Goal: Information Seeking & Learning: Learn about a topic

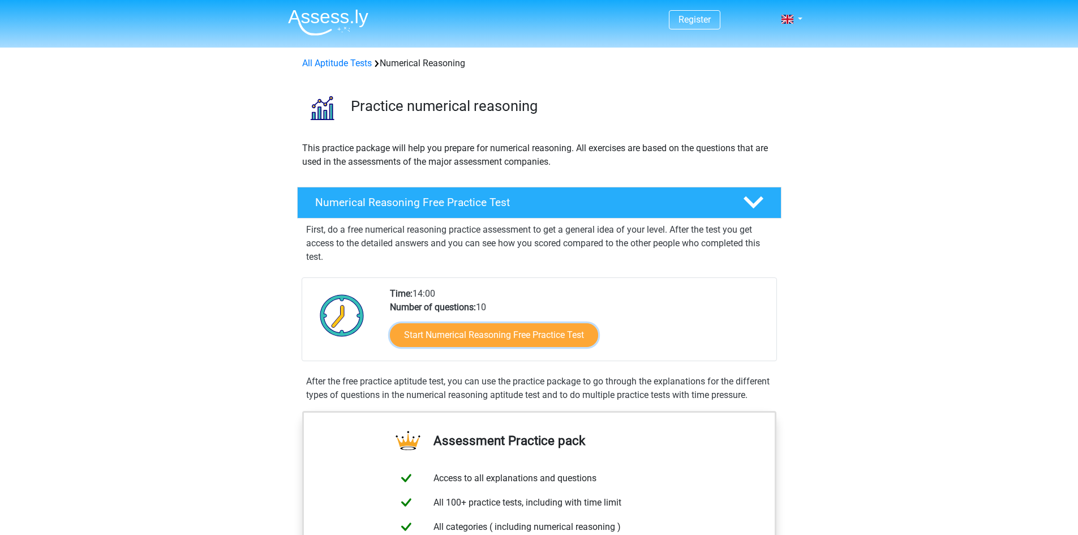
click at [496, 337] on link "Start Numerical Reasoning Free Practice Test" at bounding box center [494, 335] width 208 height 24
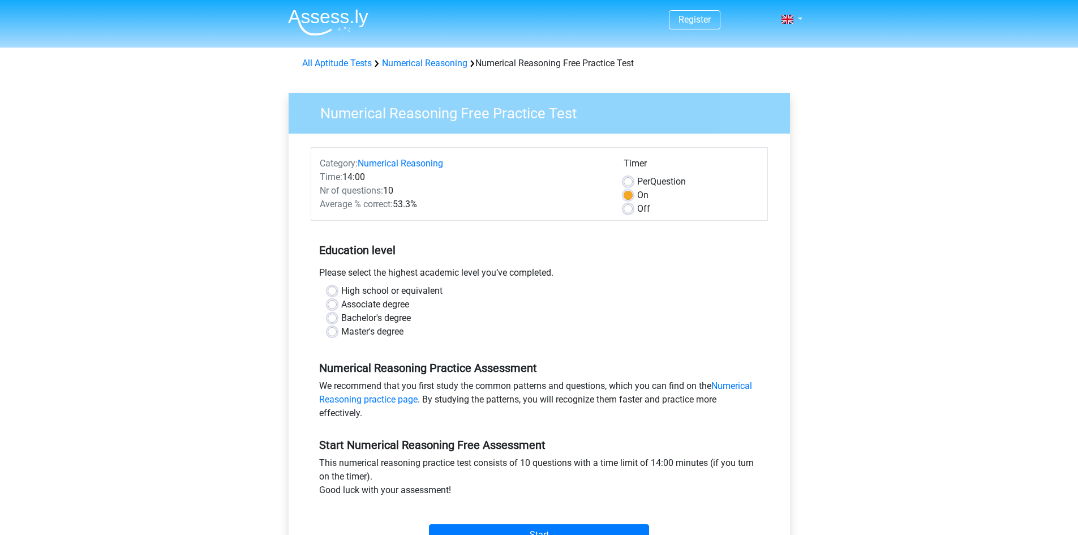
click at [341, 291] on label "High school or equivalent" at bounding box center [391, 291] width 101 height 14
click at [333, 291] on input "High school or equivalent" at bounding box center [332, 289] width 9 height 11
radio input "true"
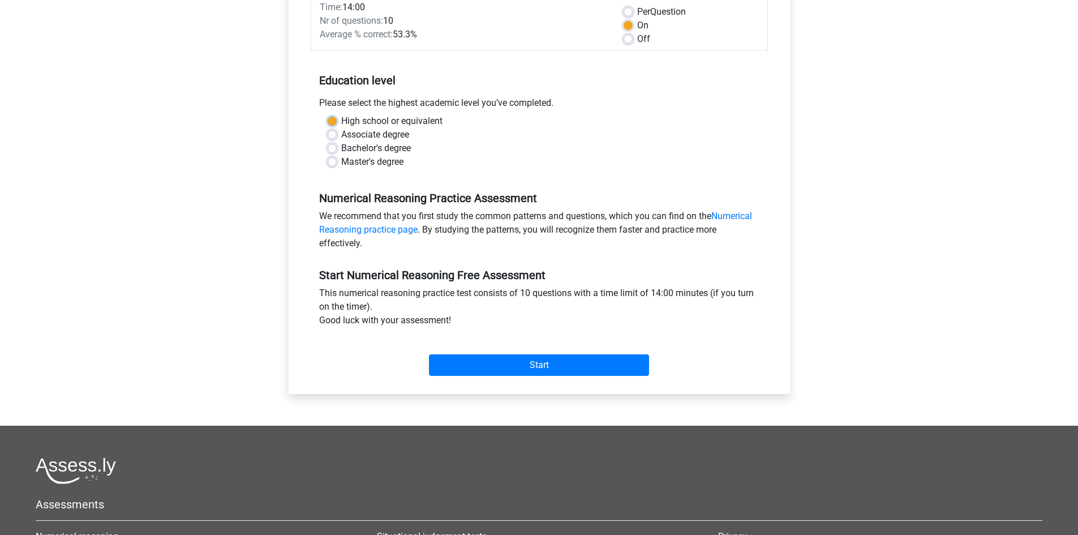
scroll to position [188, 0]
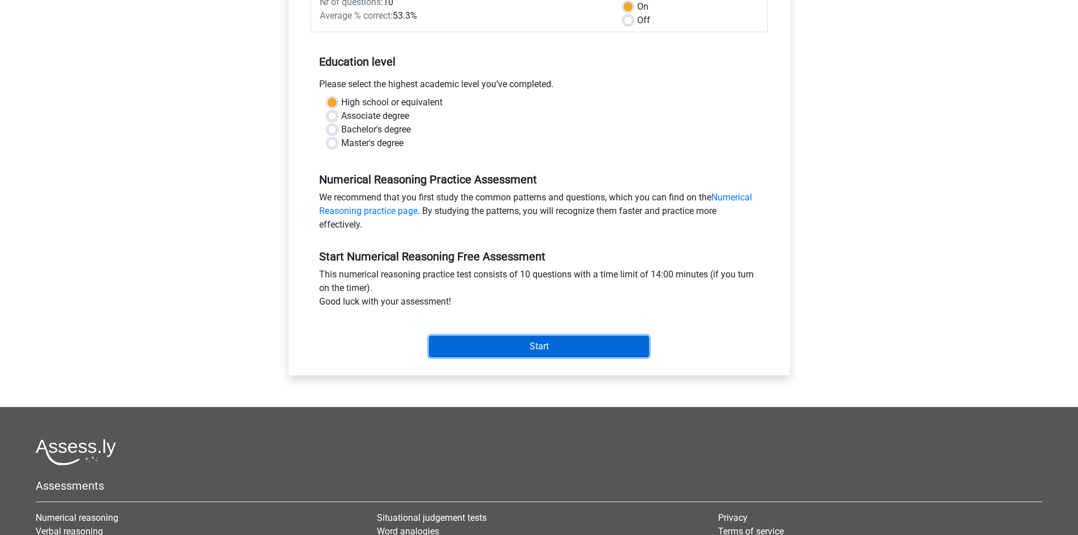
click at [510, 348] on input "Start" at bounding box center [539, 347] width 220 height 22
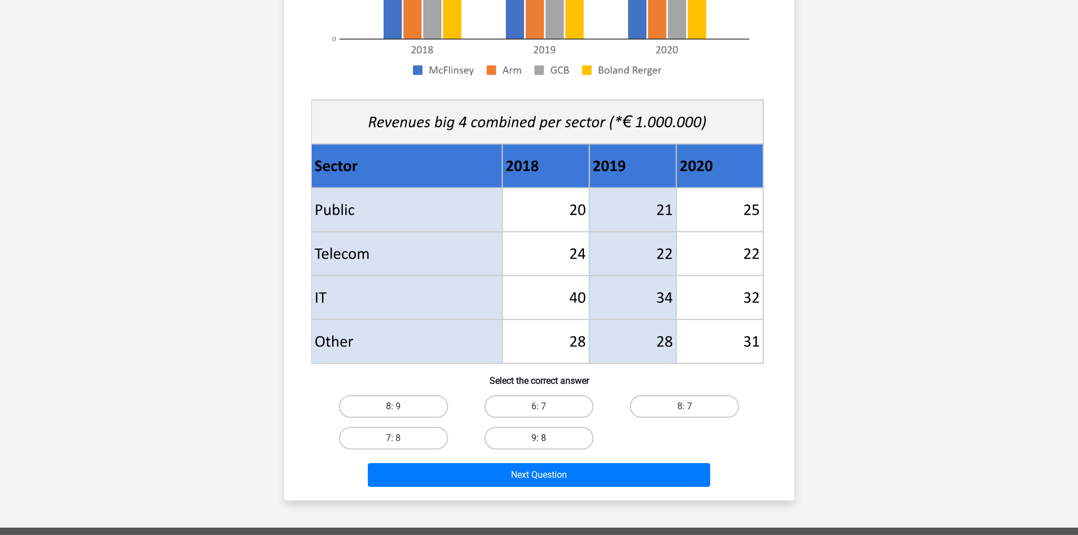
scroll to position [377, 0]
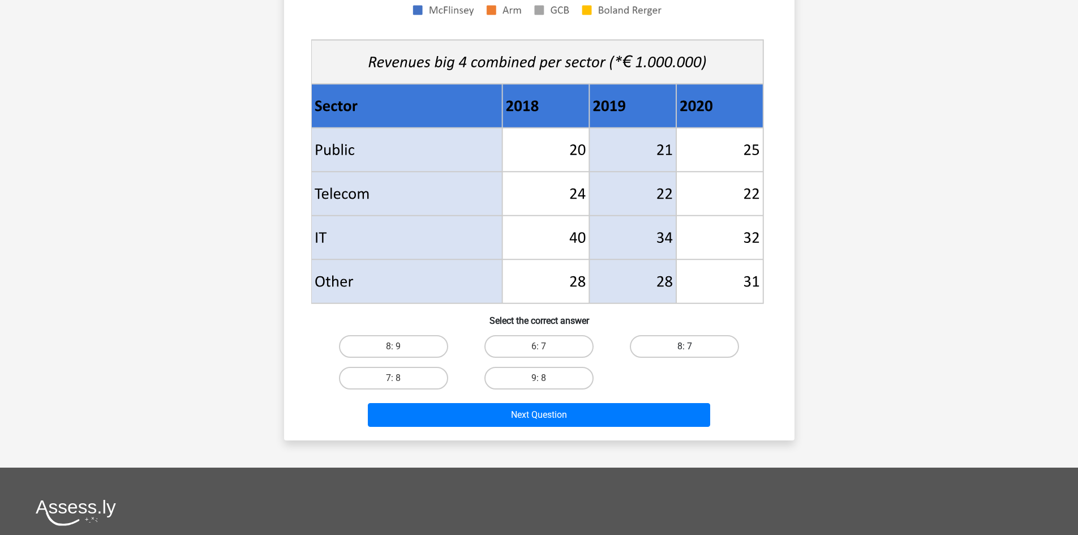
click at [719, 338] on label "8: 7" at bounding box center [684, 346] width 109 height 23
click at [692, 346] on input "8: 7" at bounding box center [688, 349] width 7 height 7
radio input "true"
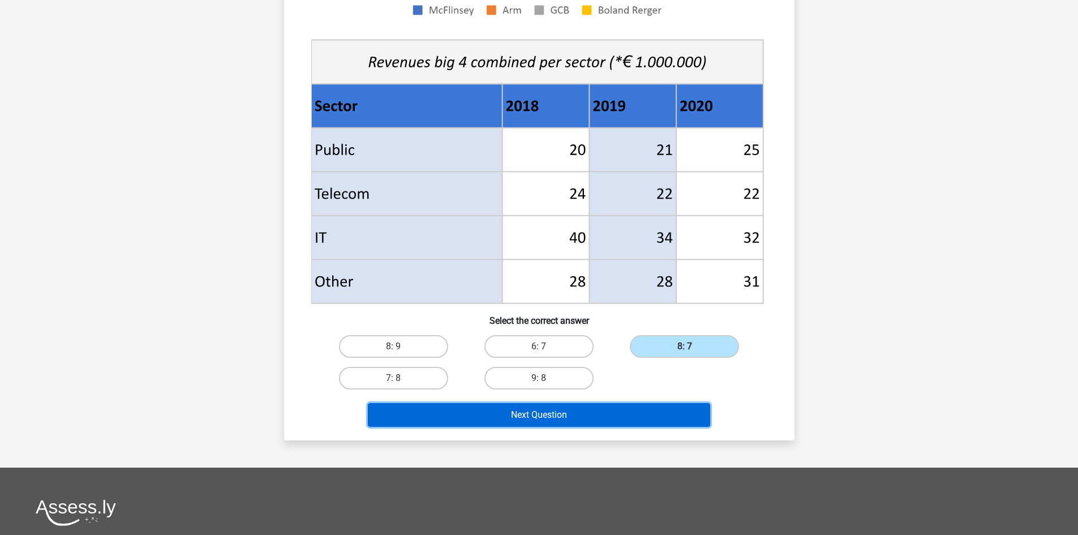
click at [627, 422] on button "Next Question" at bounding box center [539, 415] width 342 height 24
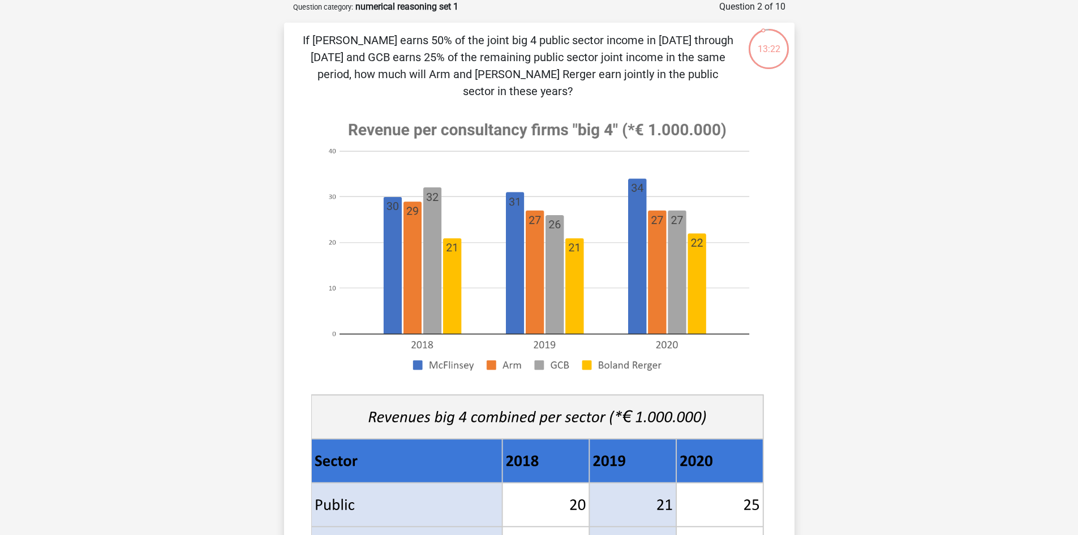
scroll to position [339, 0]
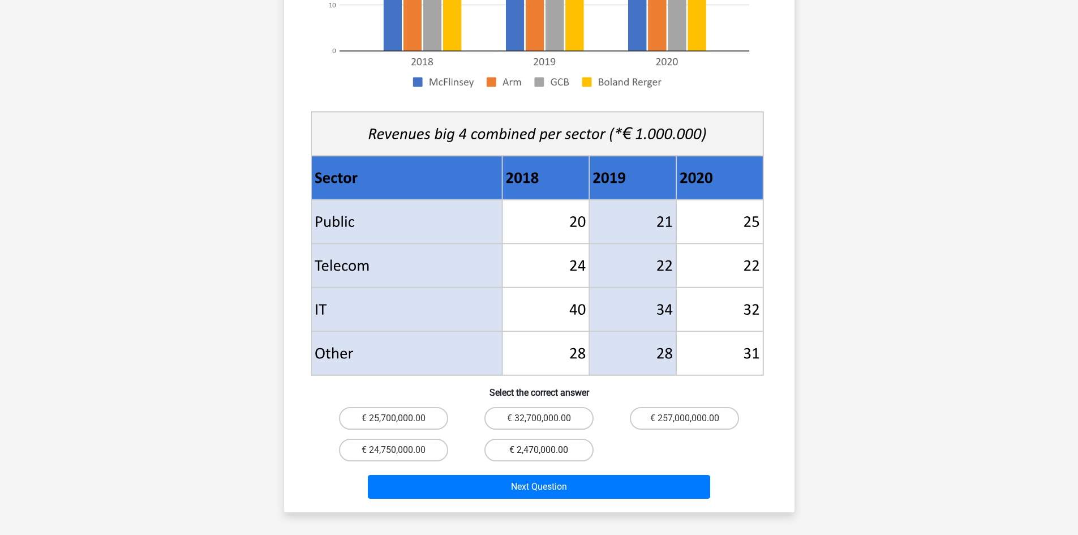
click at [560, 439] on label "€ 2,470,000.00" at bounding box center [538, 450] width 109 height 23
click at [546, 450] on input "€ 2,470,000.00" at bounding box center [542, 453] width 7 height 7
radio input "true"
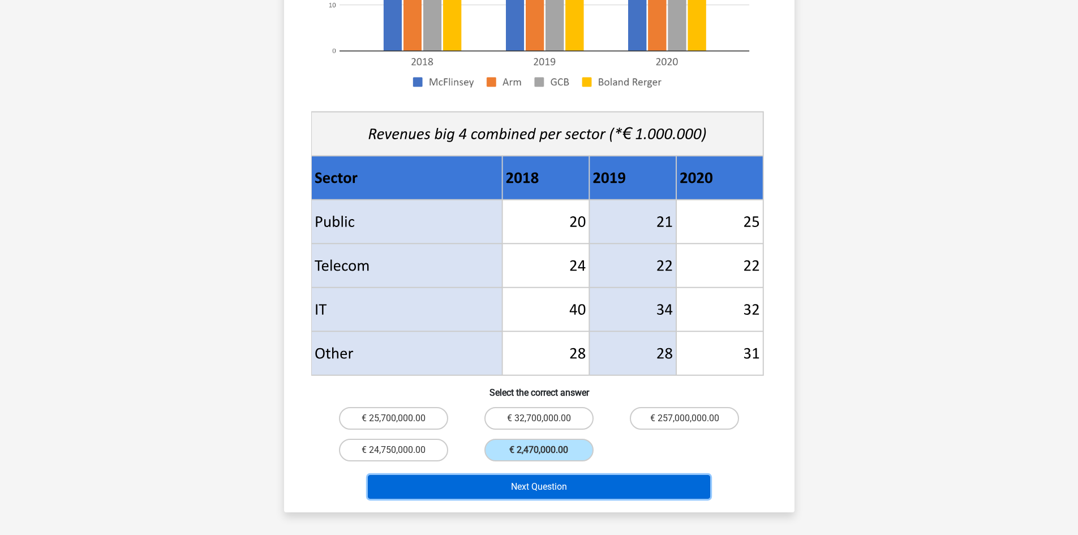
click at [554, 475] on button "Next Question" at bounding box center [539, 487] width 342 height 24
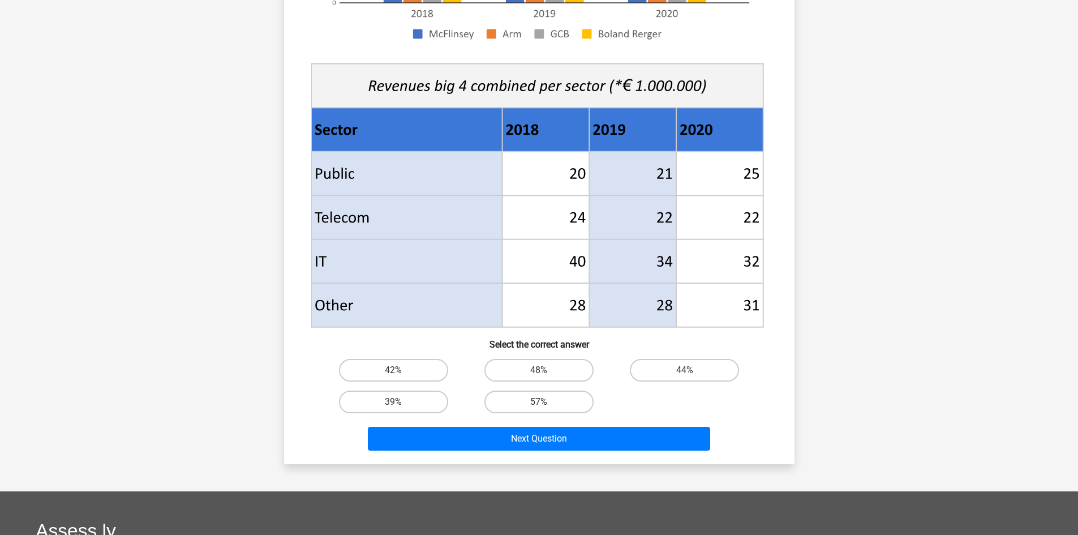
scroll to position [434, 0]
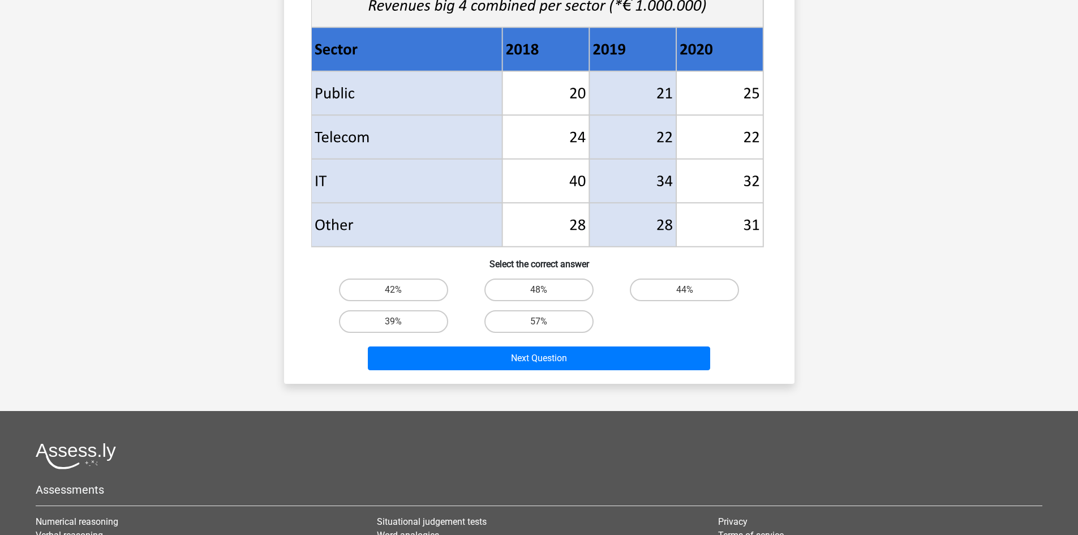
click at [543, 301] on div "42% 48% 44% 39% 57%" at bounding box center [539, 305] width 437 height 63
click at [544, 291] on input "48%" at bounding box center [542, 293] width 7 height 7
radio input "true"
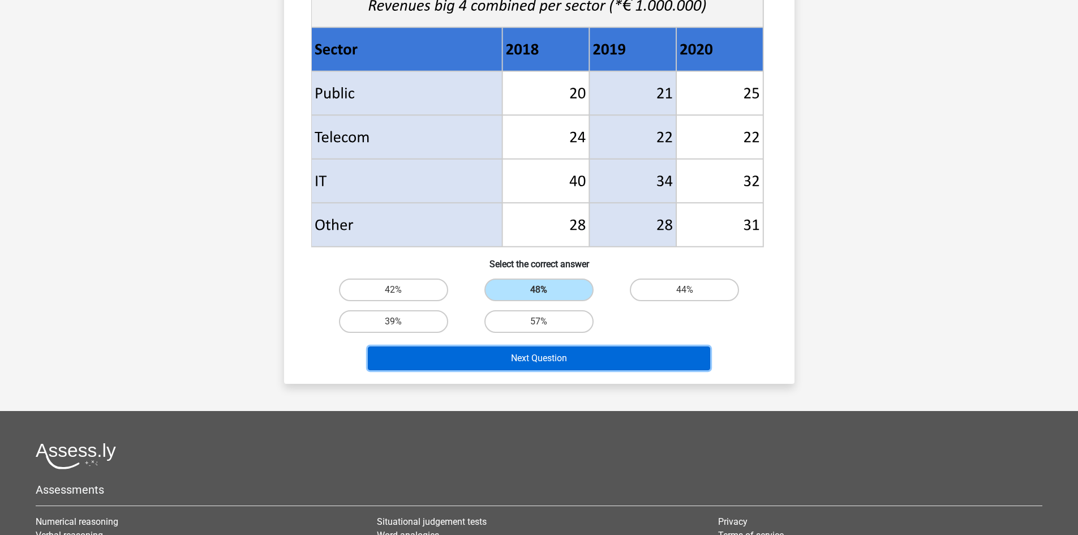
click at [546, 360] on button "Next Question" at bounding box center [539, 358] width 342 height 24
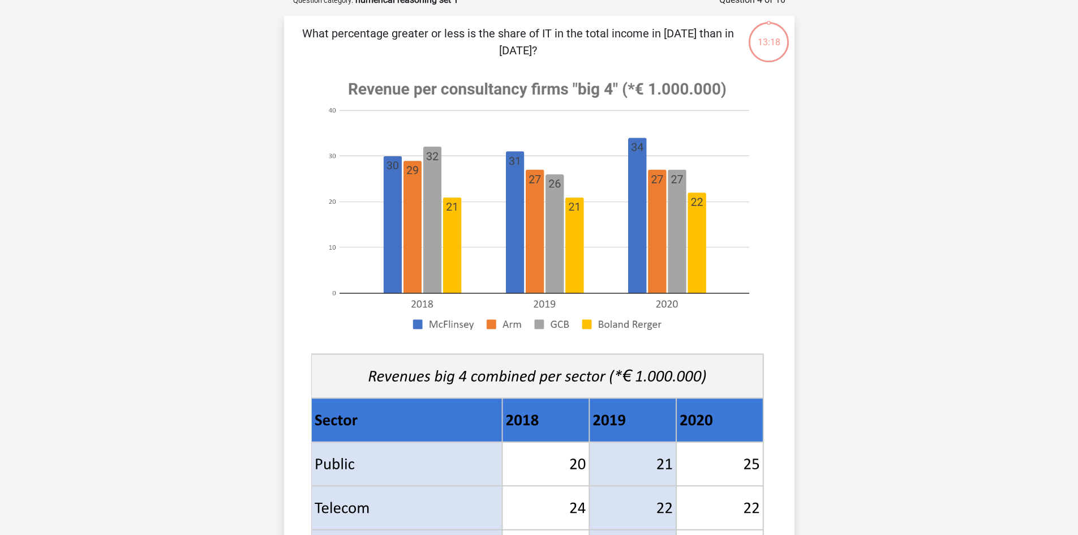
scroll to position [528, 0]
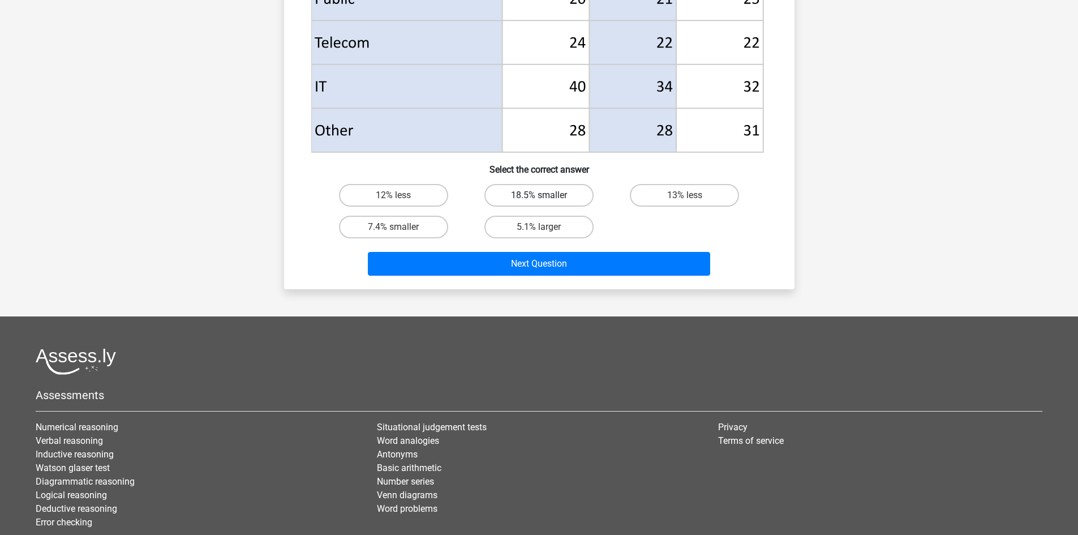
click at [563, 200] on label "18.5% smaller" at bounding box center [538, 195] width 109 height 23
click at [546, 200] on input "18.5% smaller" at bounding box center [542, 198] width 7 height 7
radio input "true"
click at [556, 237] on label "5.1% larger" at bounding box center [538, 227] width 109 height 23
click at [546, 234] on input "5.1% larger" at bounding box center [542, 230] width 7 height 7
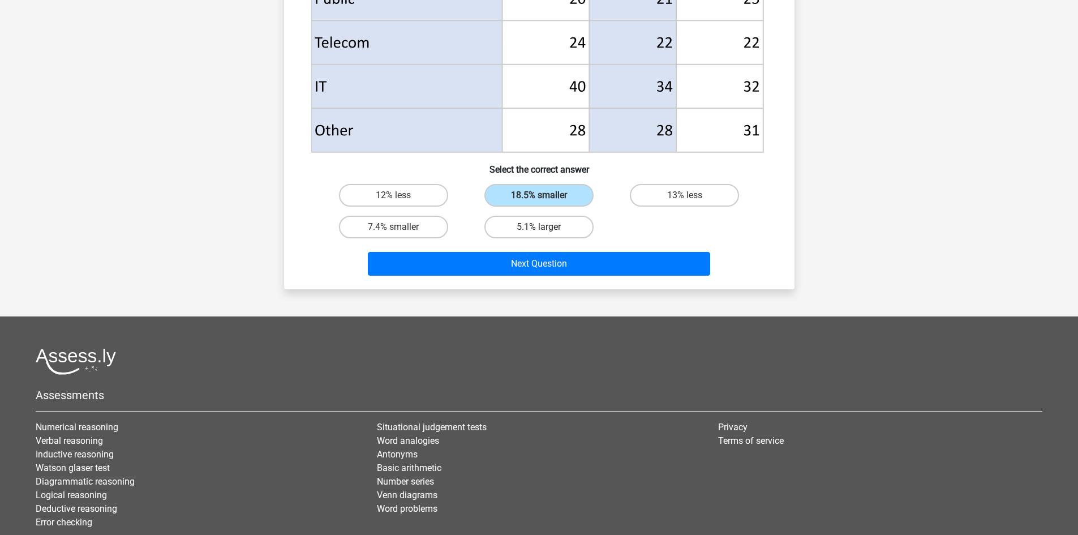
radio input "true"
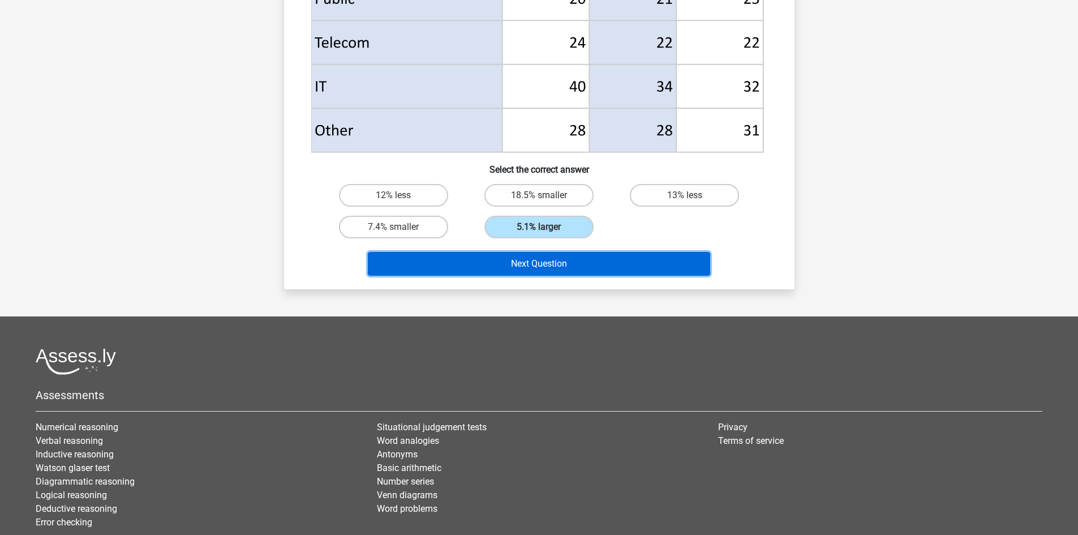
click at [560, 263] on button "Next Question" at bounding box center [539, 264] width 342 height 24
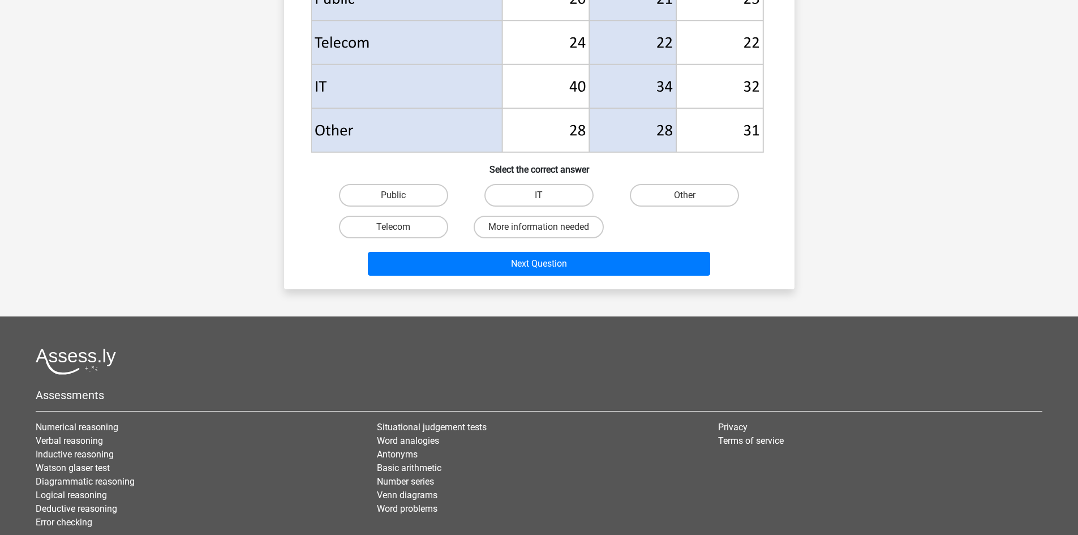
click at [697, 173] on h6 "Select the correct answer" at bounding box center [539, 165] width 474 height 20
click at [690, 201] on input "Other" at bounding box center [688, 198] width 7 height 7
radio input "true"
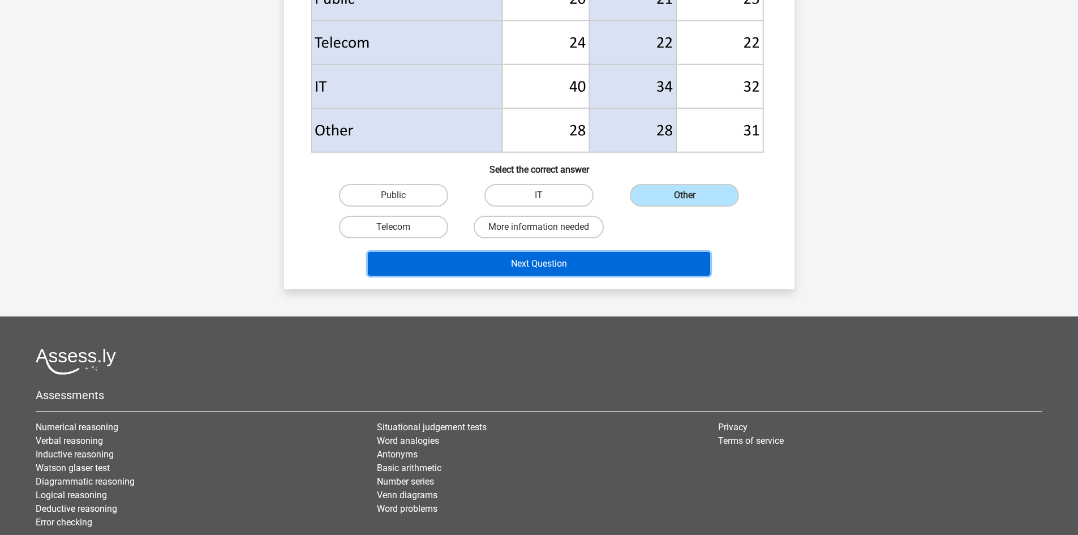
click at [644, 267] on button "Next Question" at bounding box center [539, 264] width 342 height 24
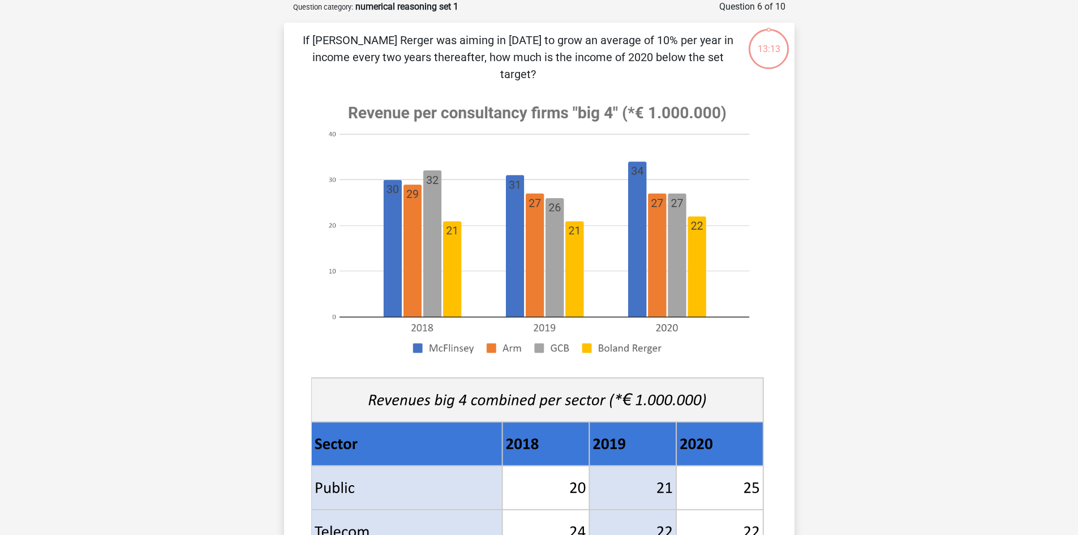
scroll to position [439, 0]
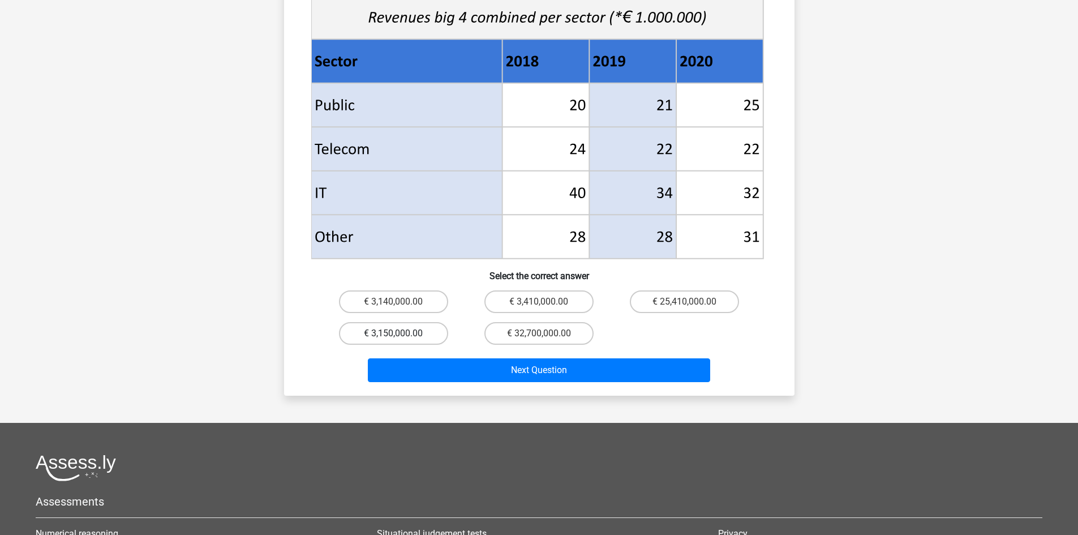
click at [423, 322] on label "€ 3,150,000.00" at bounding box center [393, 333] width 109 height 23
click at [401, 333] on input "€ 3,150,000.00" at bounding box center [396, 336] width 7 height 7
radio input "true"
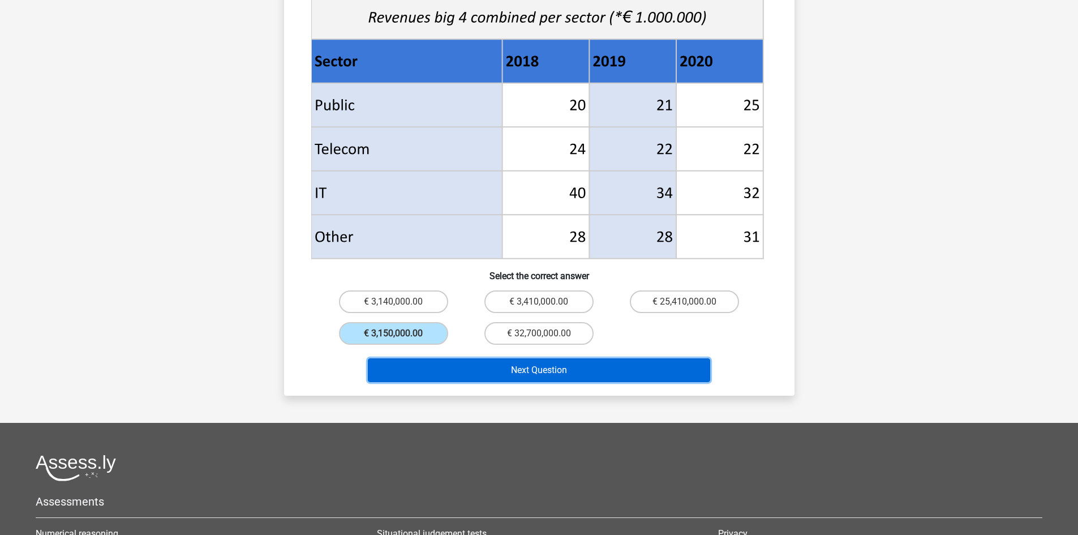
click at [474, 358] on button "Next Question" at bounding box center [539, 370] width 342 height 24
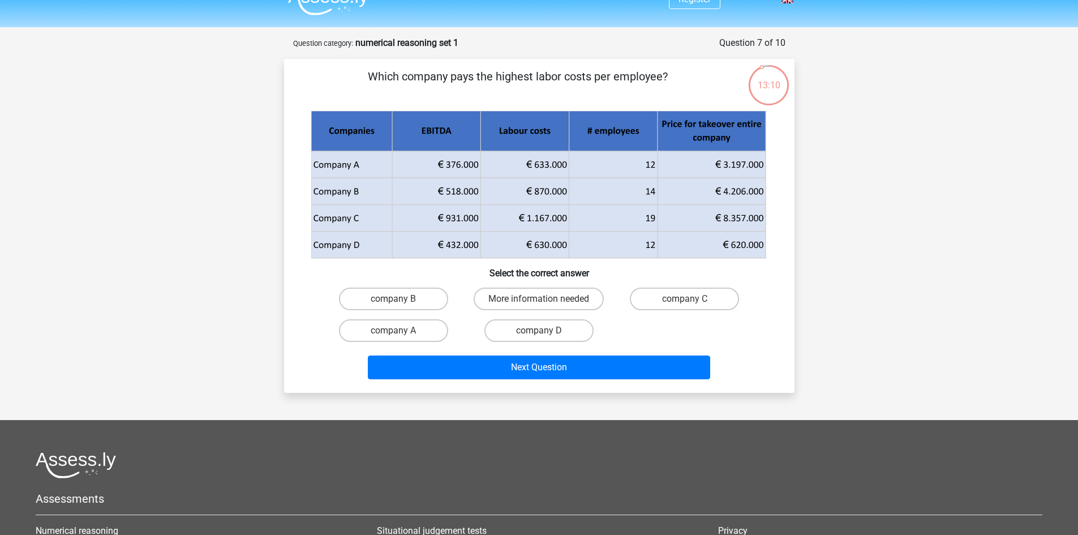
scroll to position [0, 0]
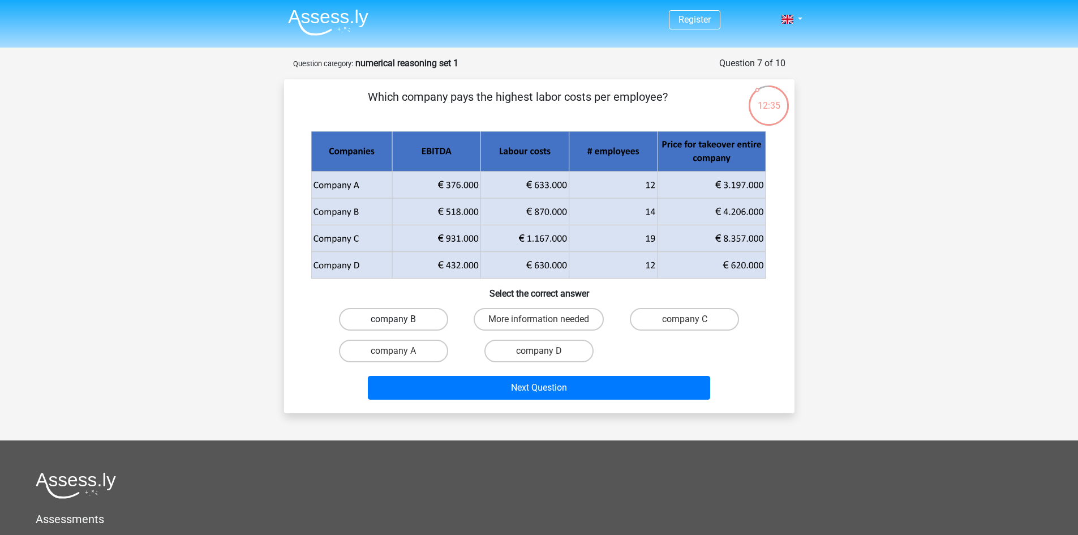
click at [416, 322] on label "company B" at bounding box center [393, 319] width 109 height 23
click at [401, 322] on input "company B" at bounding box center [396, 322] width 7 height 7
radio input "true"
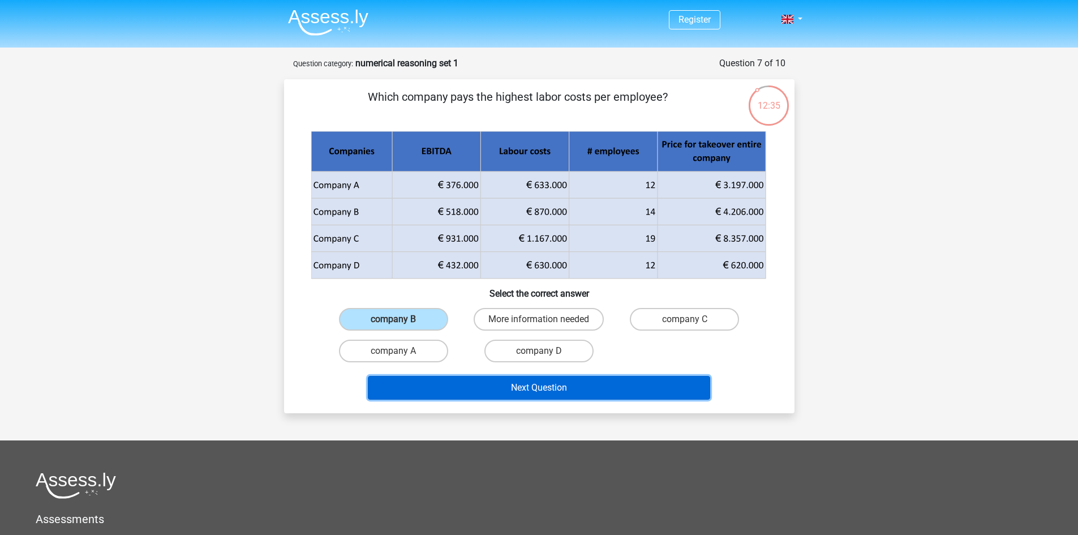
click at [476, 392] on button "Next Question" at bounding box center [539, 388] width 342 height 24
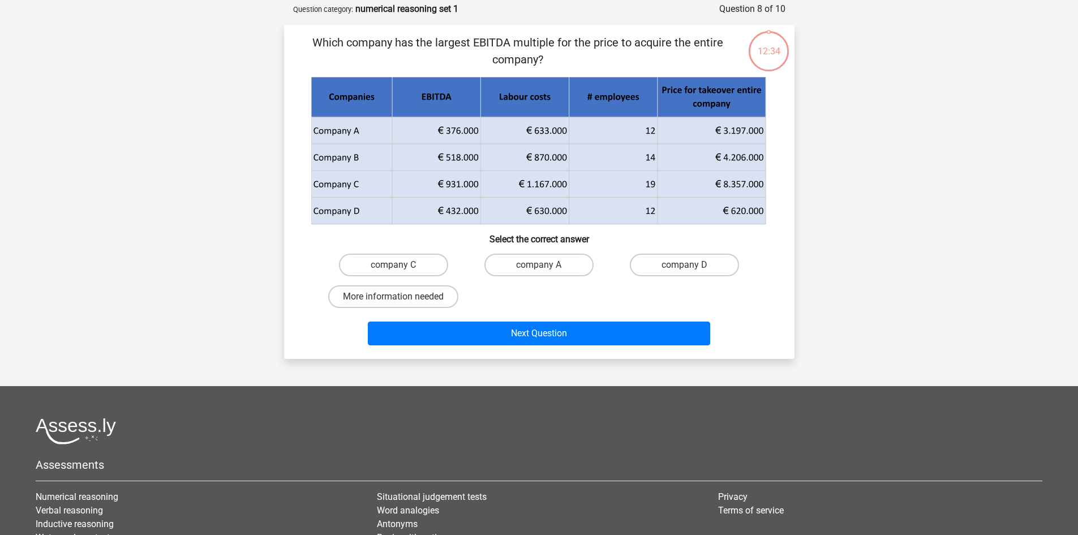
scroll to position [57, 0]
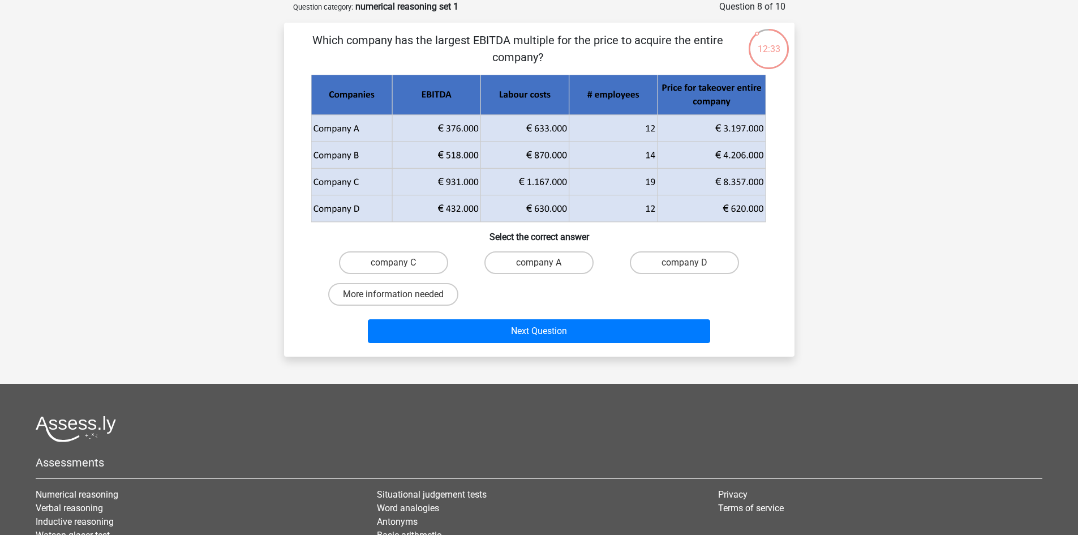
click at [506, 248] on div "company A" at bounding box center [538, 263] width 145 height 32
click at [518, 266] on label "company A" at bounding box center [538, 262] width 109 height 23
click at [539, 266] on input "company A" at bounding box center [542, 266] width 7 height 7
radio input "true"
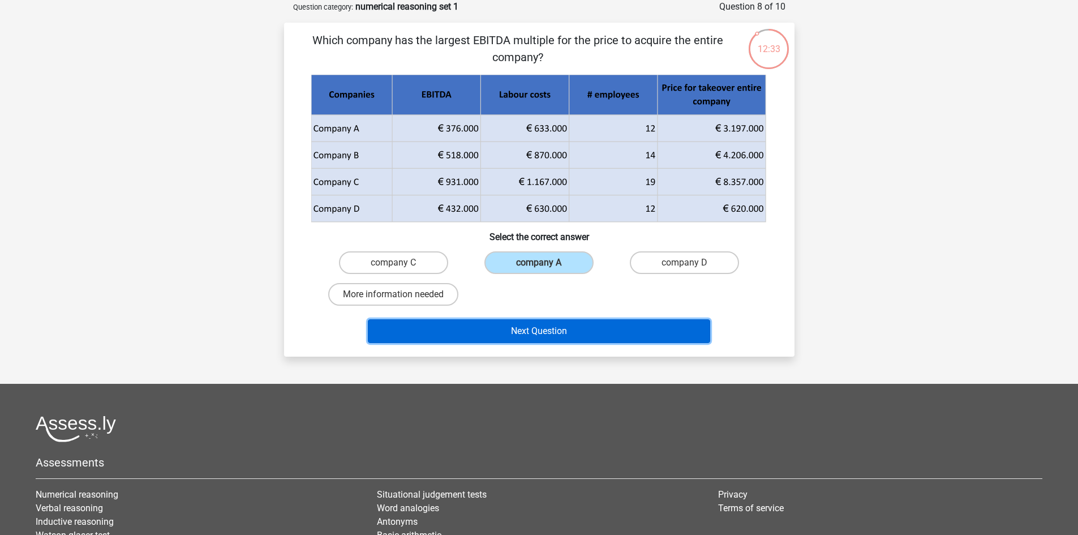
click at [529, 325] on button "Next Question" at bounding box center [539, 331] width 342 height 24
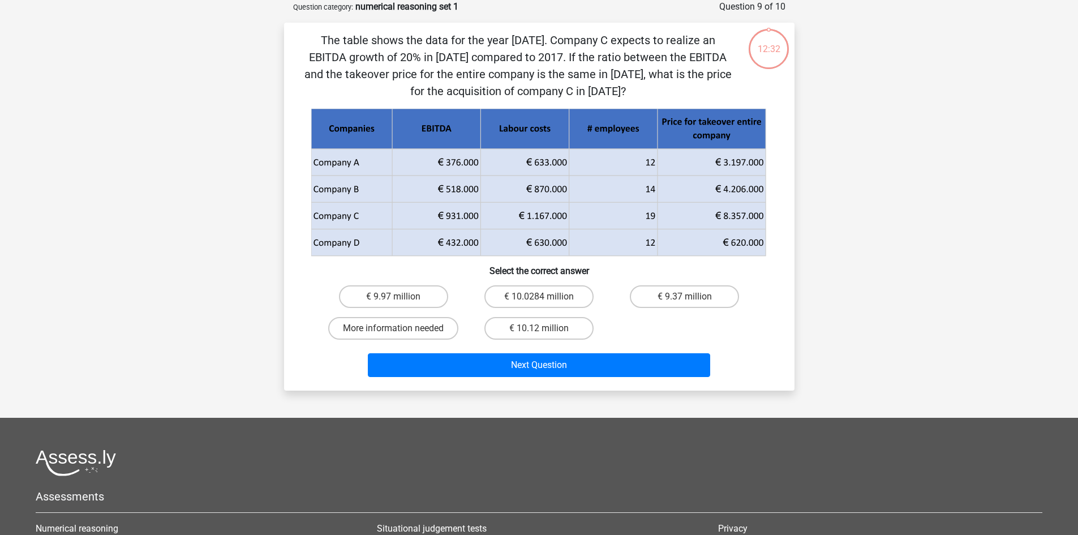
click at [672, 303] on label "€ 9.37 million" at bounding box center [684, 296] width 109 height 23
click at [685, 303] on input "€ 9.37 million" at bounding box center [688, 299] width 7 height 7
radio input "true"
click at [620, 385] on div "The table shows the data for the year 2017. Company C expects to realize an EBI…" at bounding box center [539, 207] width 510 height 368
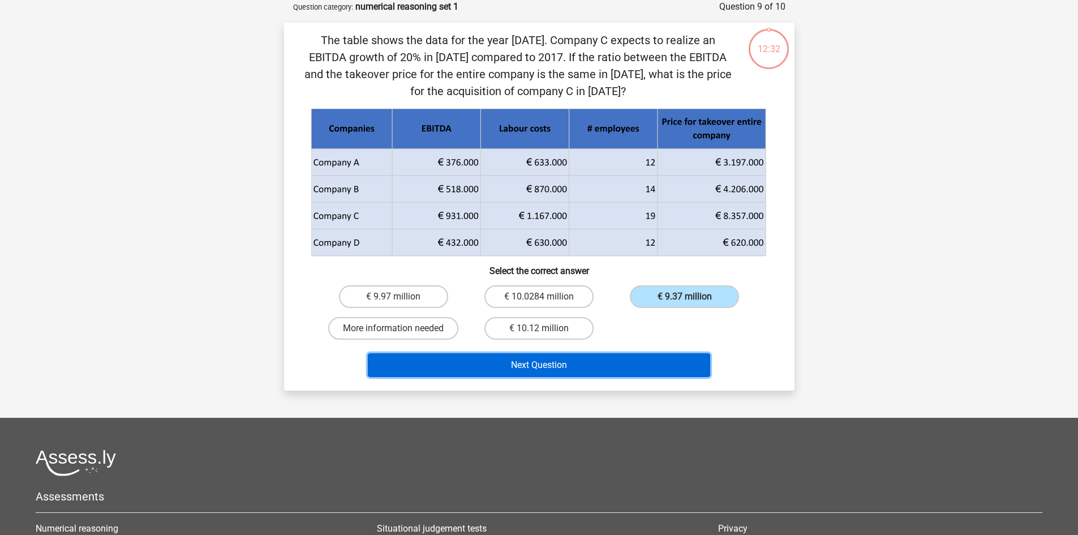
click at [644, 370] on button "Next Question" at bounding box center [539, 365] width 342 height 24
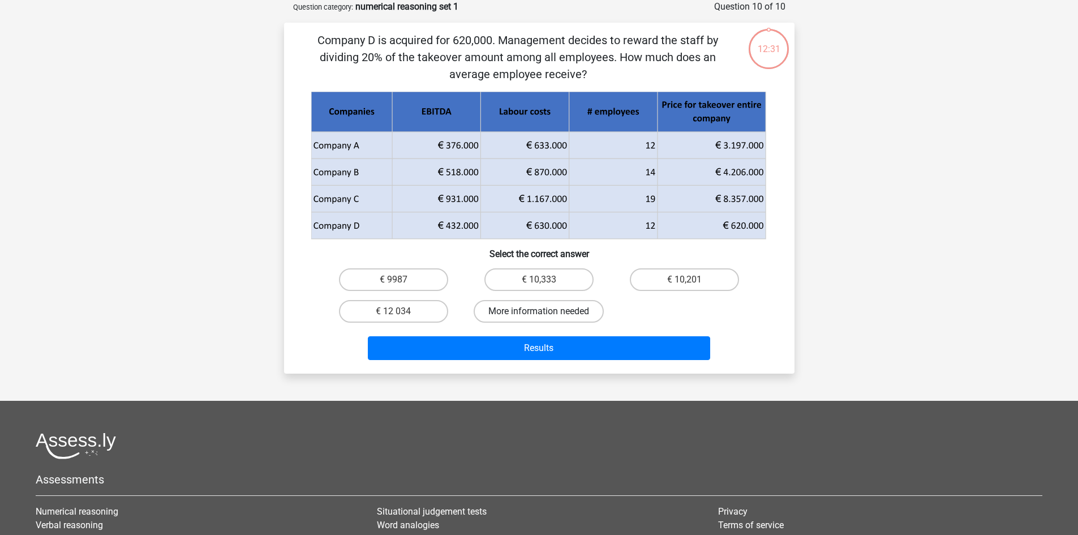
click at [595, 303] on label "More information needed" at bounding box center [539, 311] width 130 height 23
click at [546, 311] on input "More information needed" at bounding box center [542, 314] width 7 height 7
radio input "true"
click at [557, 283] on label "€ 10,333" at bounding box center [538, 279] width 109 height 23
click at [546, 283] on input "€ 10,333" at bounding box center [542, 283] width 7 height 7
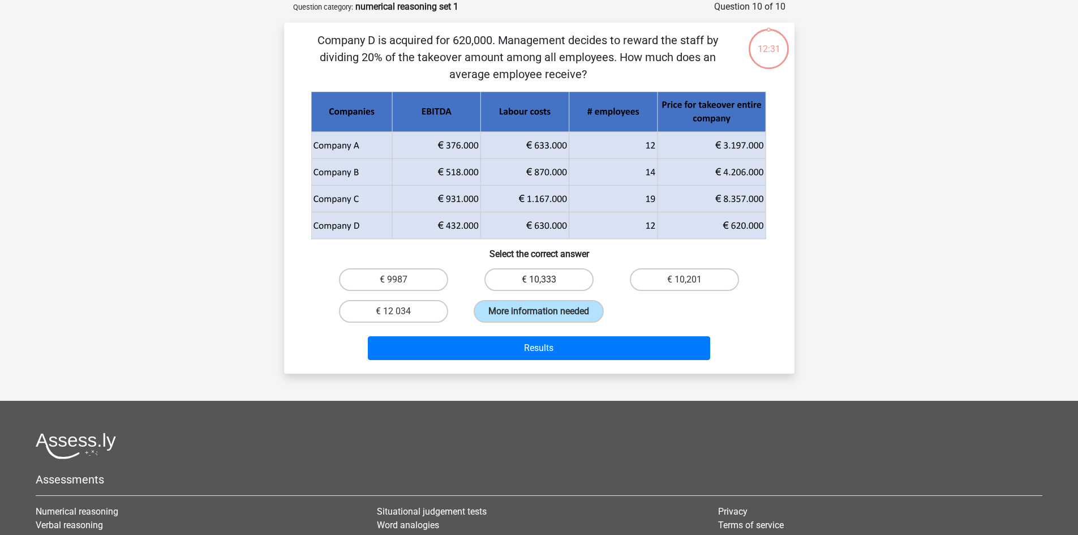
radio input "true"
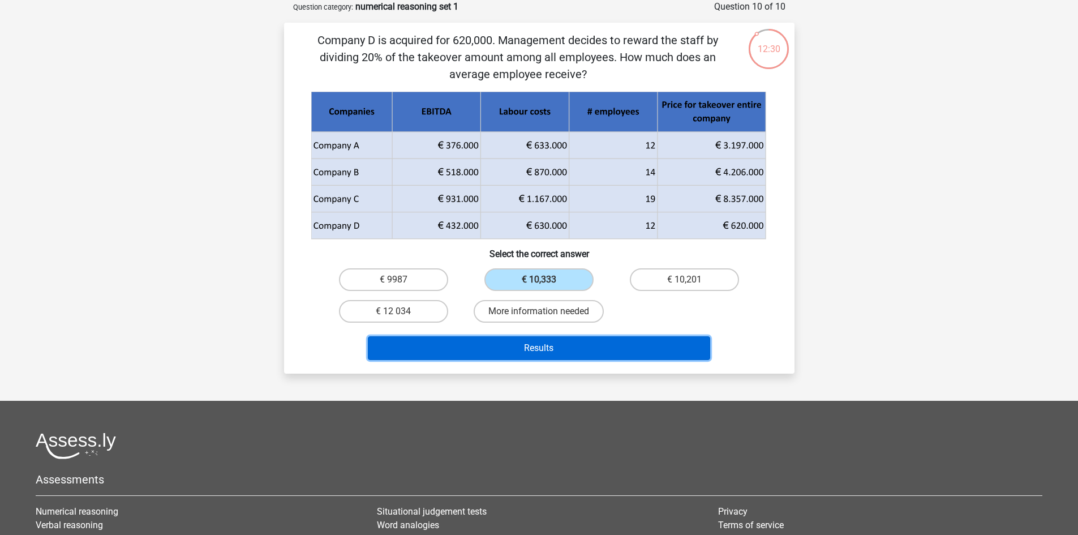
click at [573, 351] on button "Results" at bounding box center [539, 348] width 342 height 24
